Goal: Find contact information: Find contact information

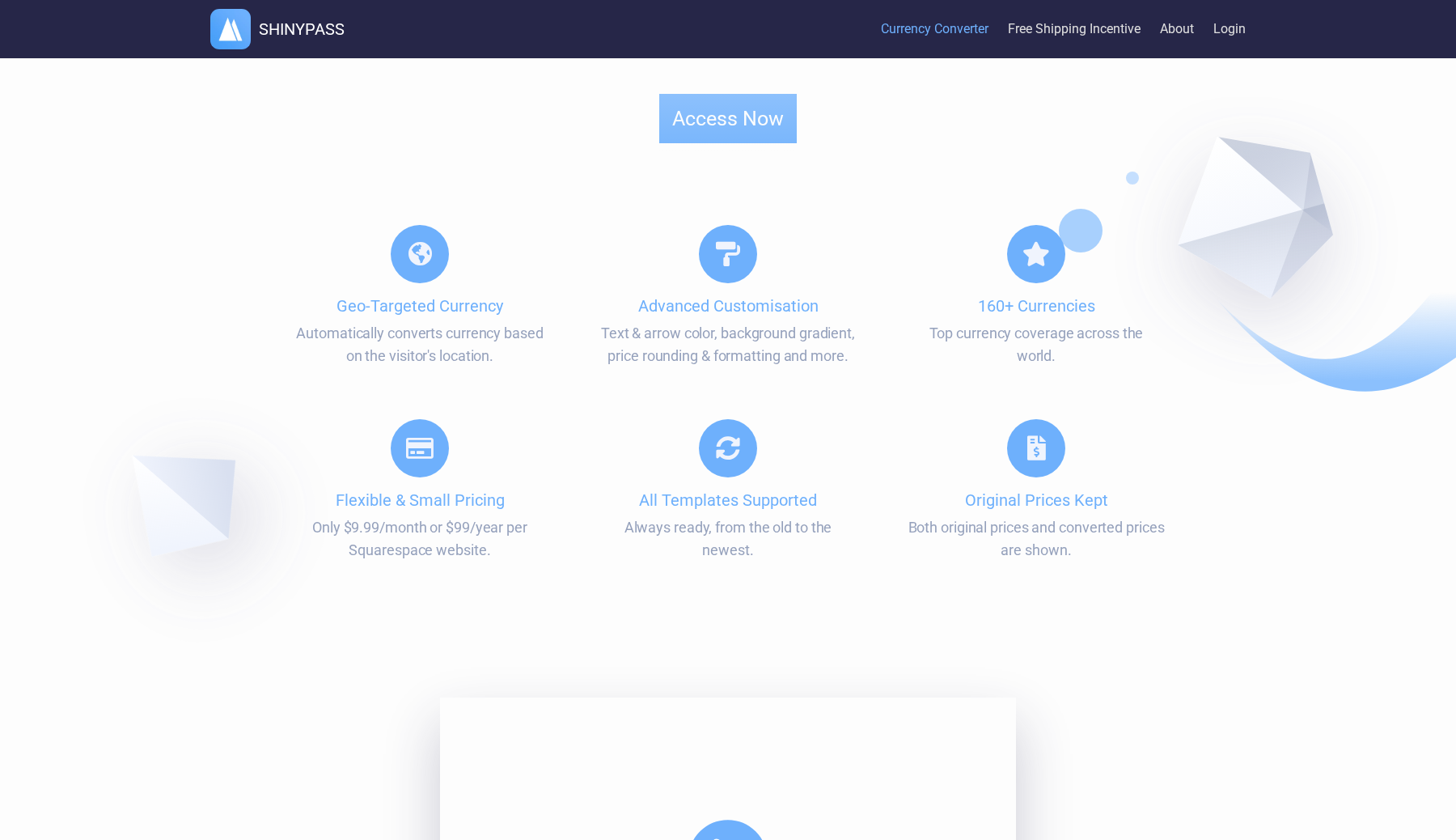
scroll to position [311, 0]
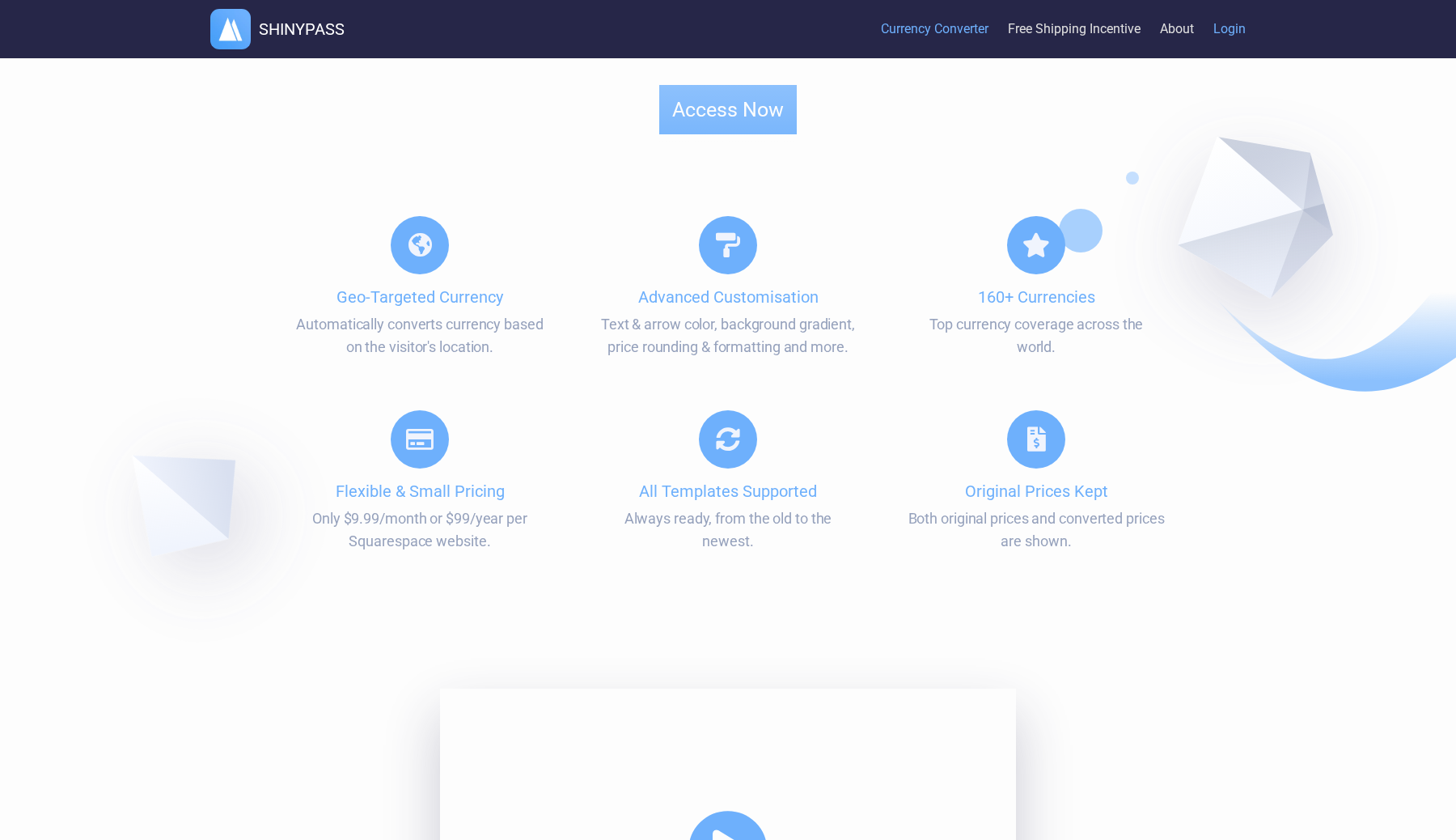
click at [1225, 25] on link "Login" at bounding box center [1229, 29] width 32 height 50
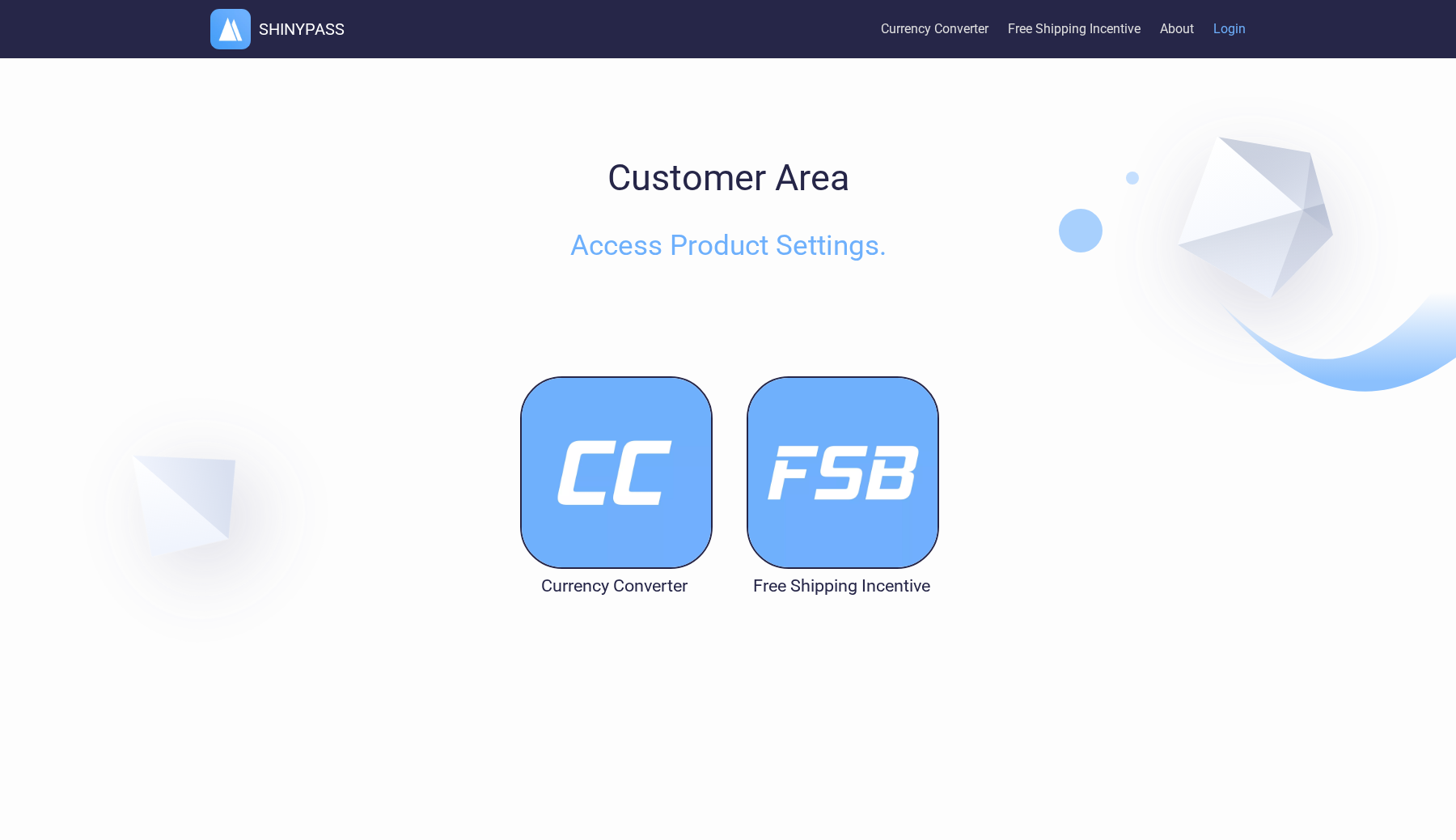
click at [597, 417] on img at bounding box center [615, 472] width 192 height 192
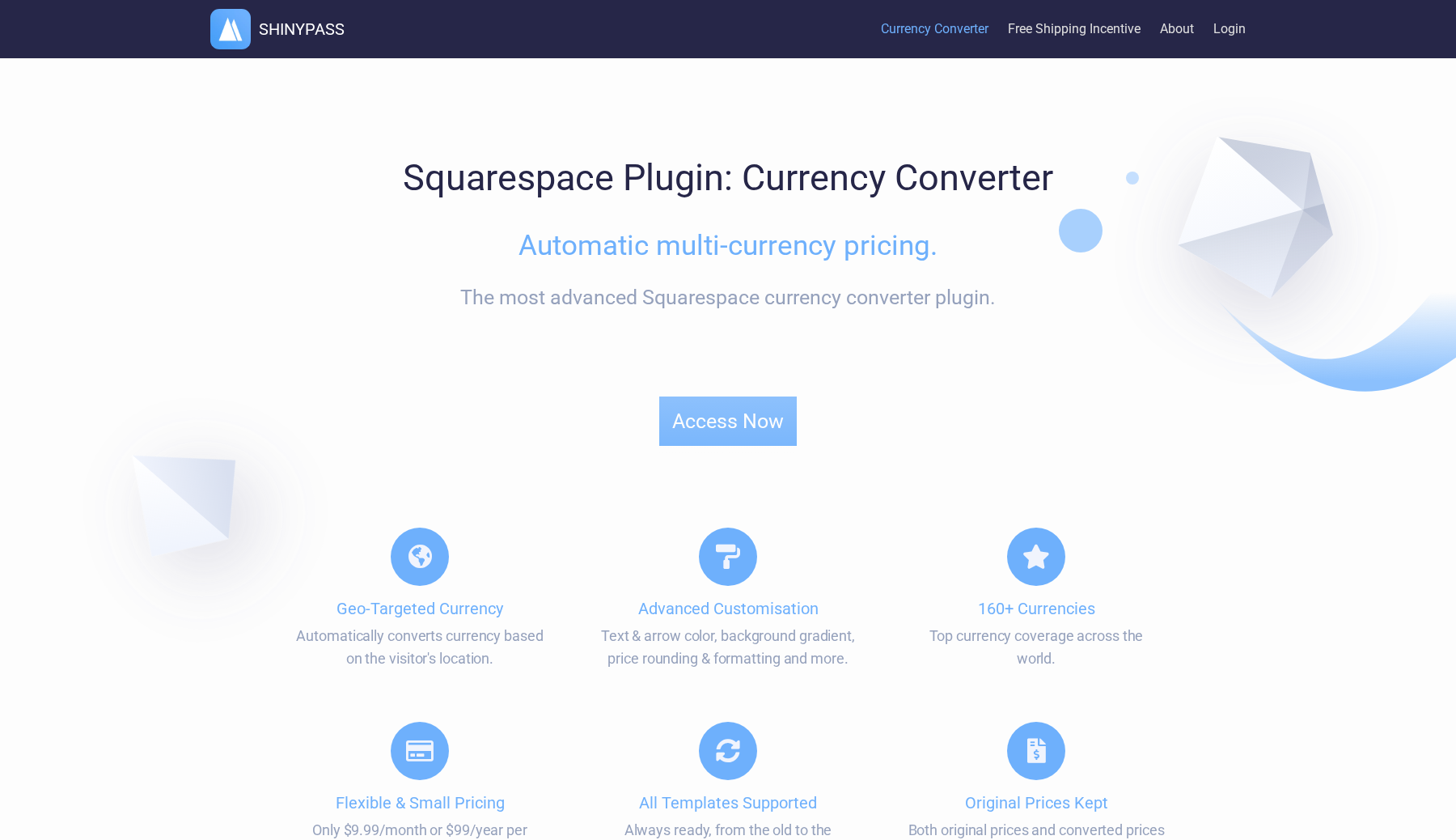
click at [307, 20] on h1 "SHINYPASS" at bounding box center [301, 29] width 86 height 20
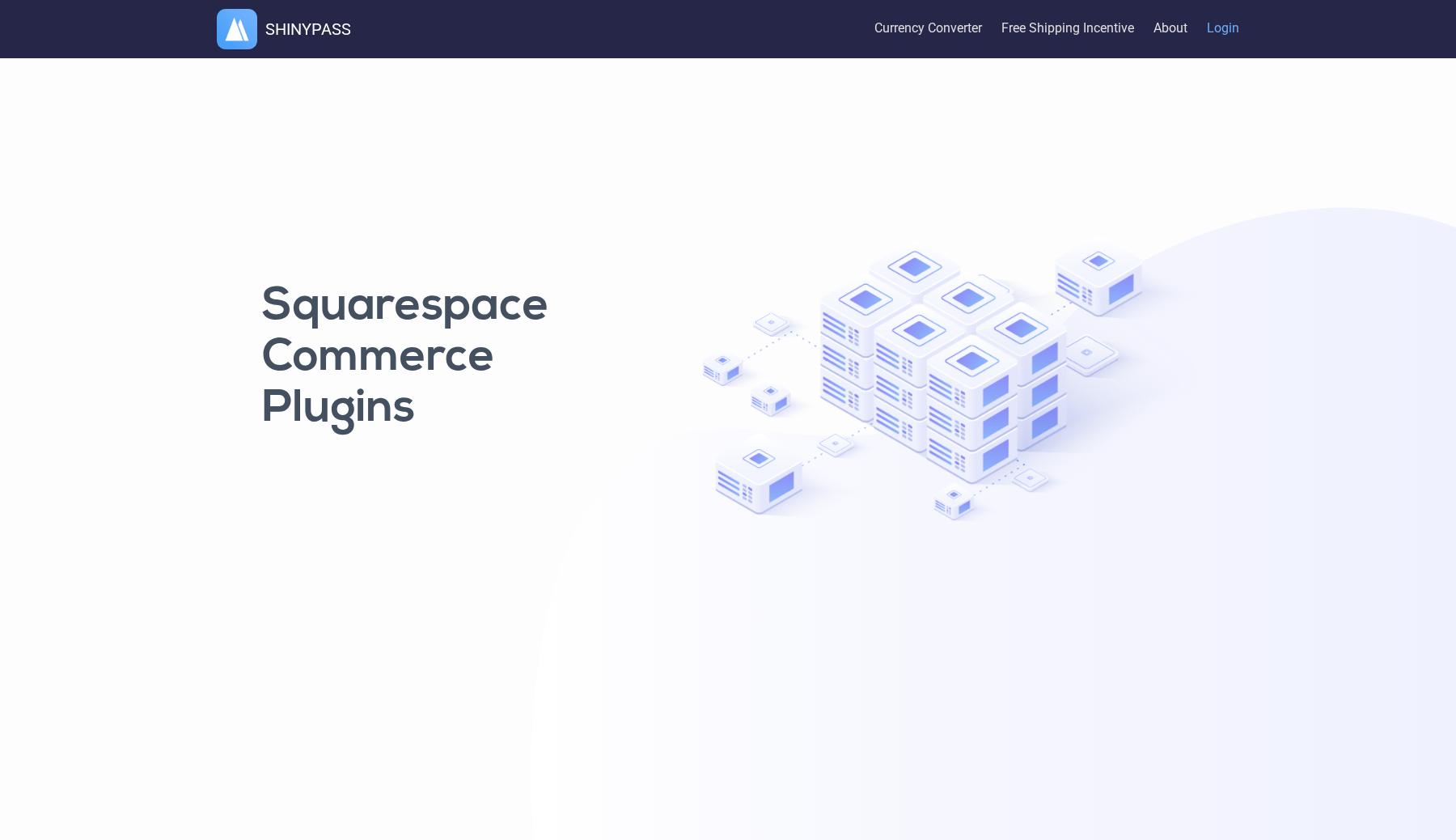
click at [1228, 26] on link "Login" at bounding box center [1222, 28] width 32 height 54
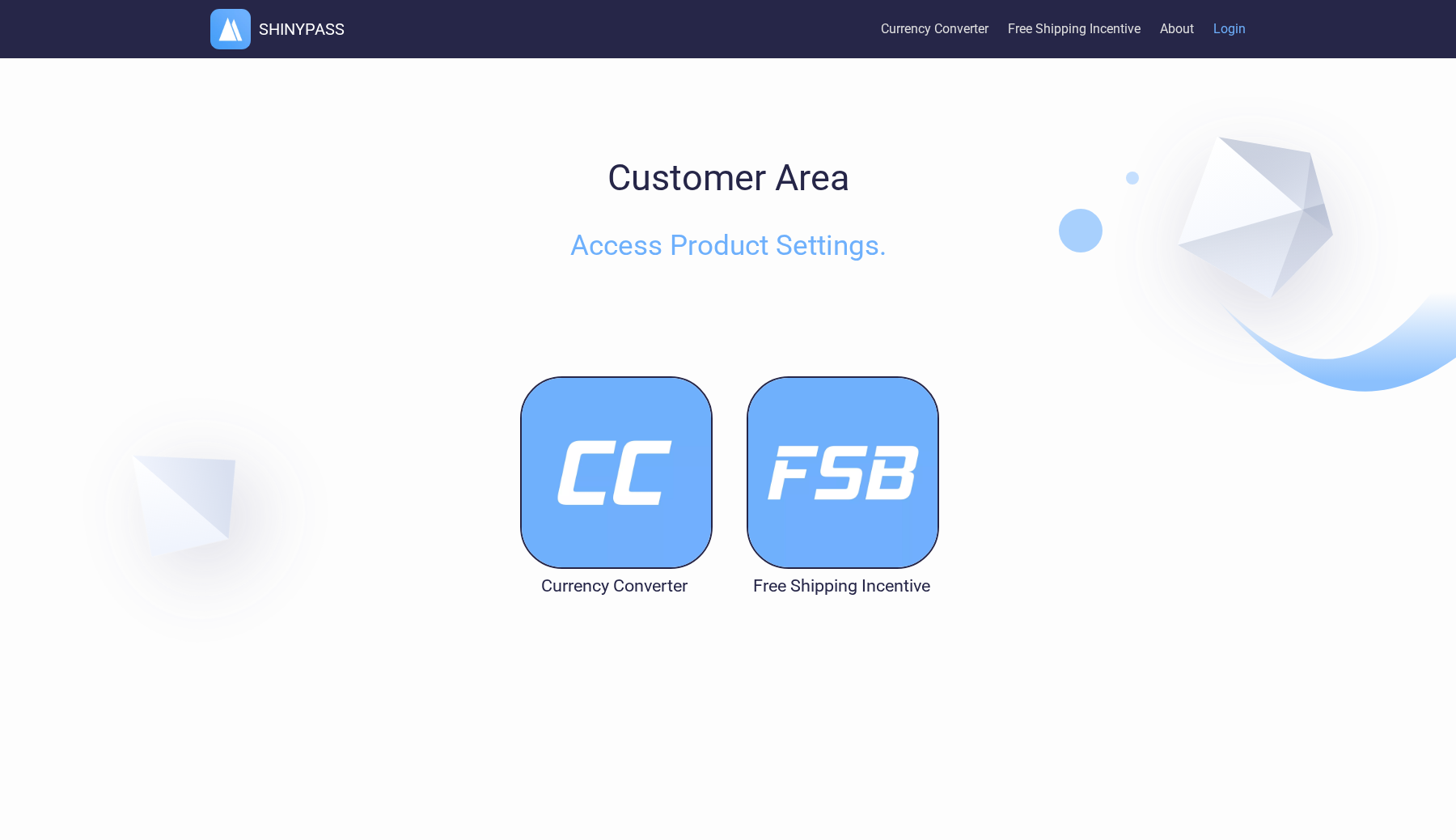
click at [593, 447] on img at bounding box center [615, 472] width 192 height 192
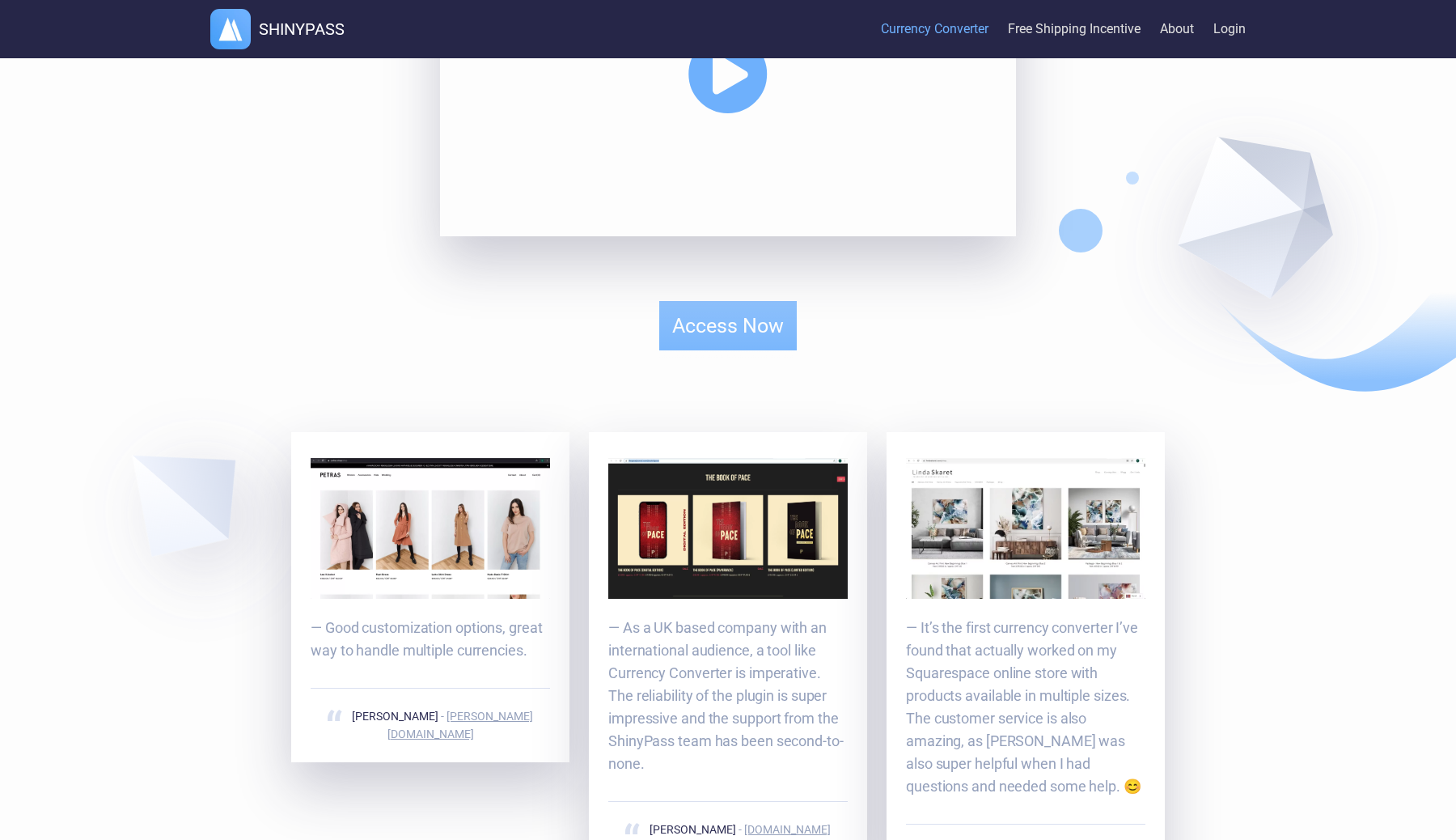
scroll to position [1188, 0]
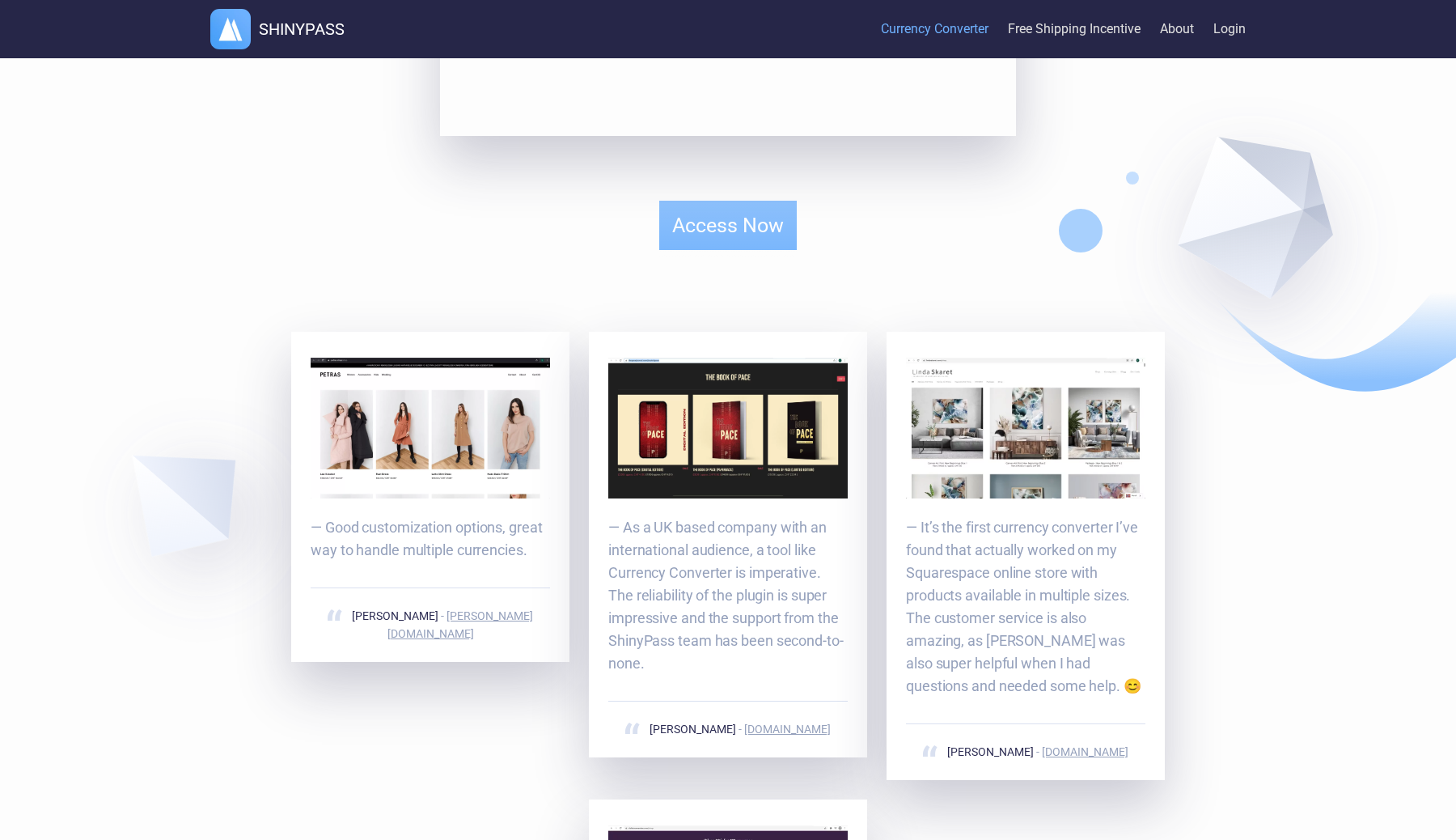
click at [695, 228] on button "Access Now" at bounding box center [728, 225] width 138 height 50
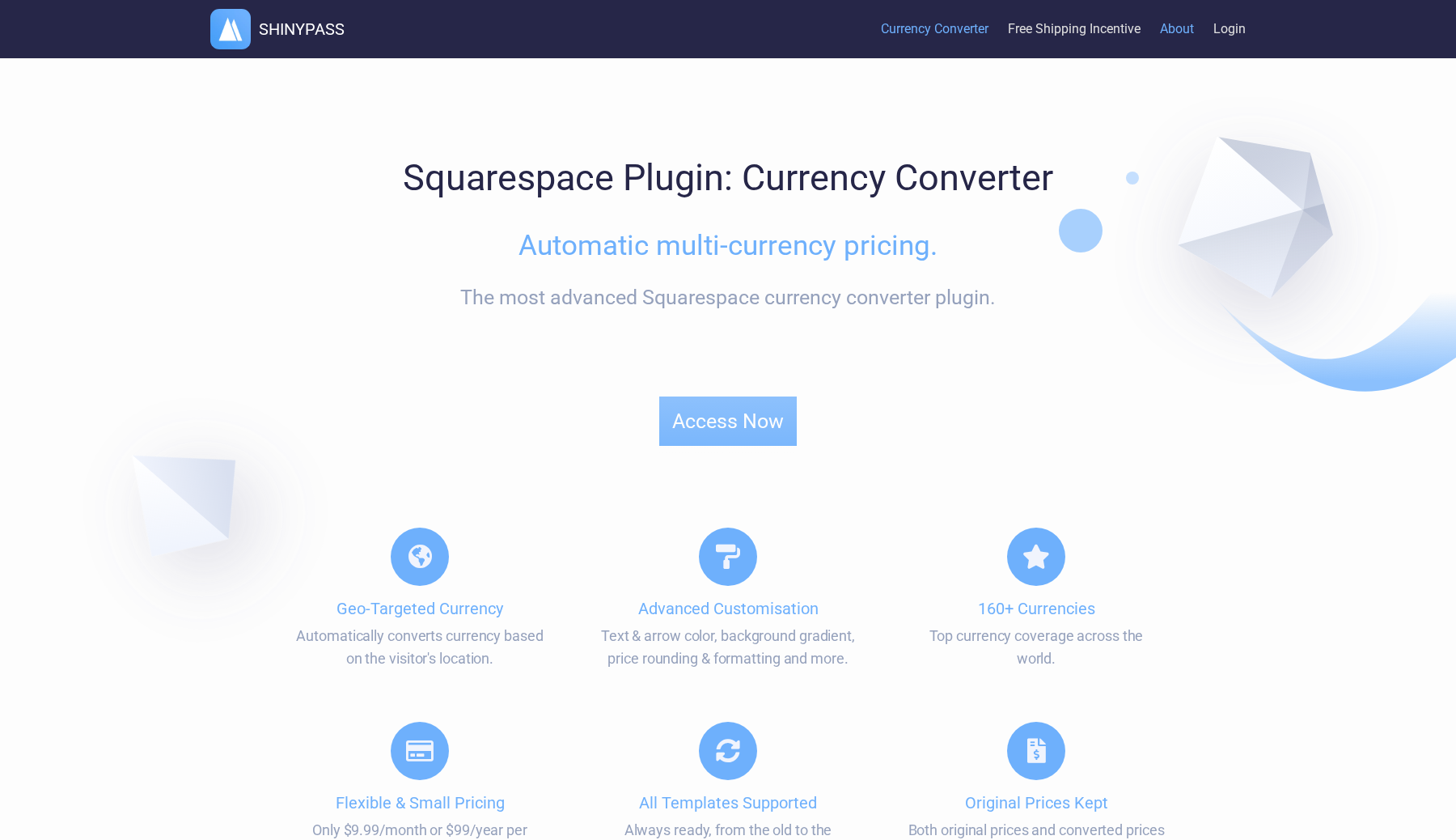
click at [1181, 31] on link "About" at bounding box center [1176, 29] width 34 height 50
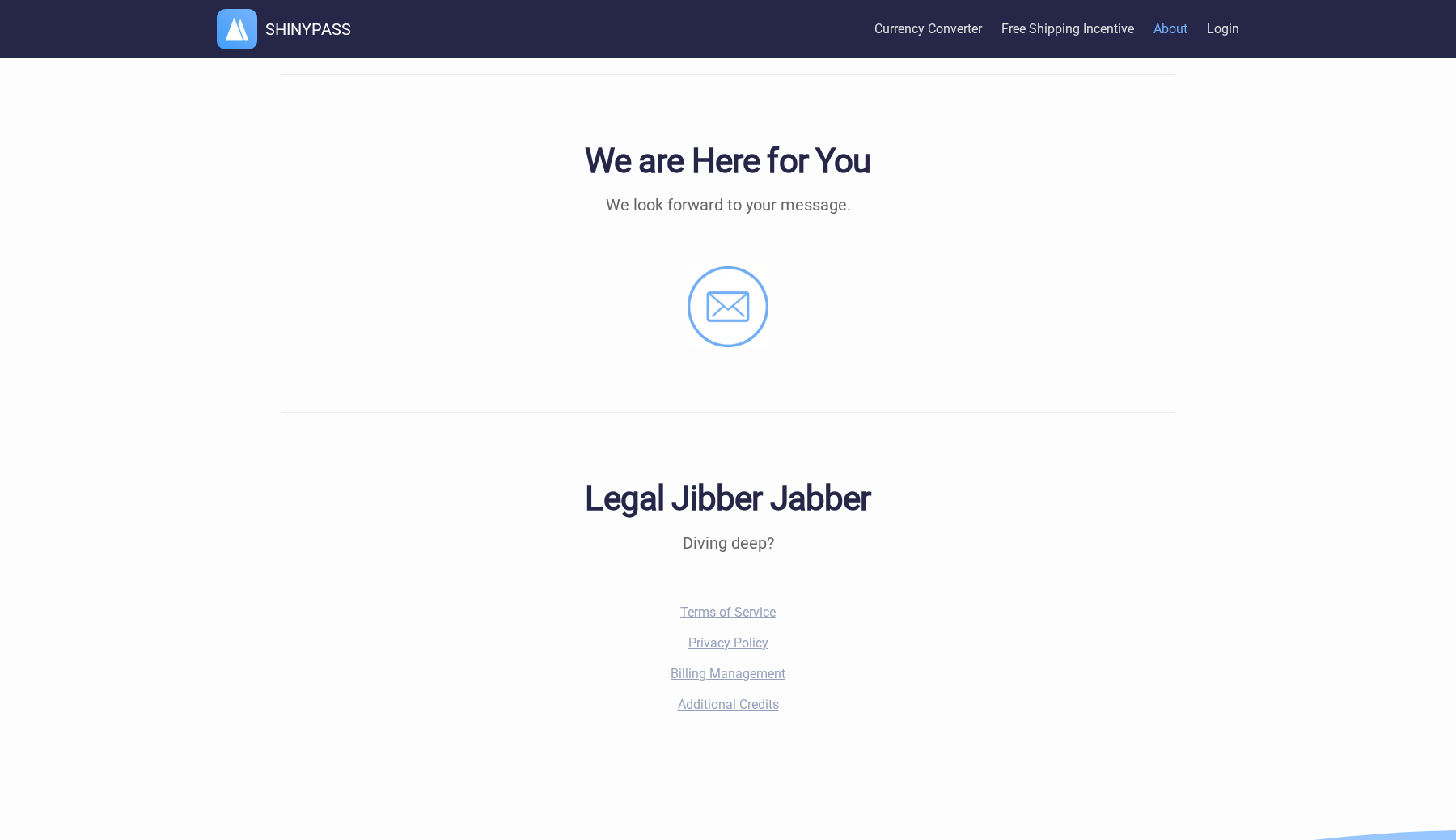
scroll to position [1420, 0]
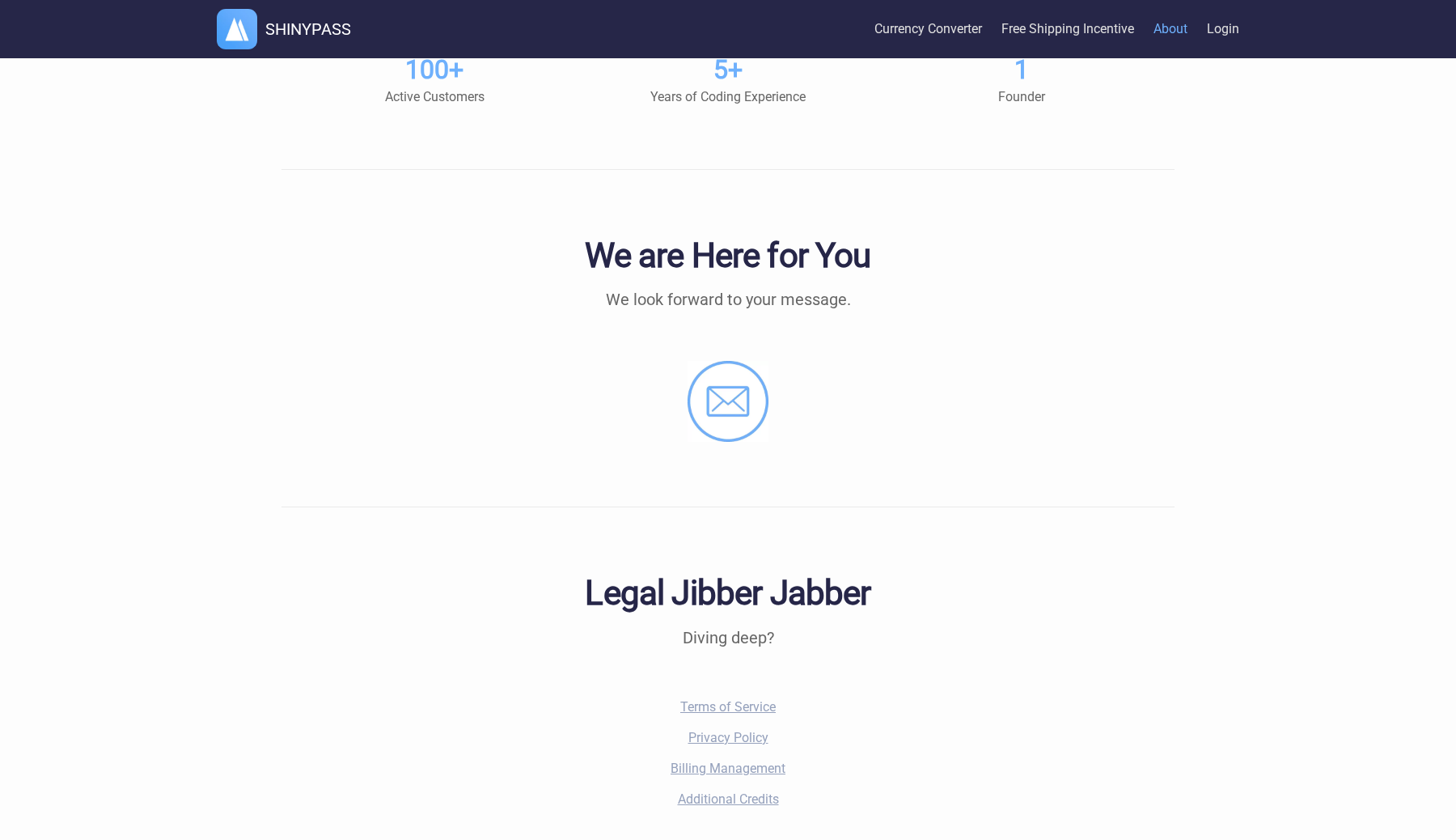
click at [737, 391] on img at bounding box center [728, 401] width 81 height 81
